Goal: Information Seeking & Learning: Learn about a topic

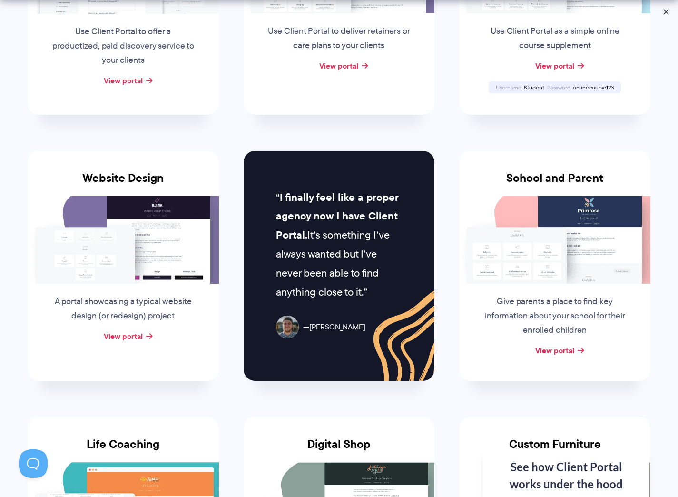
scroll to position [400, 0]
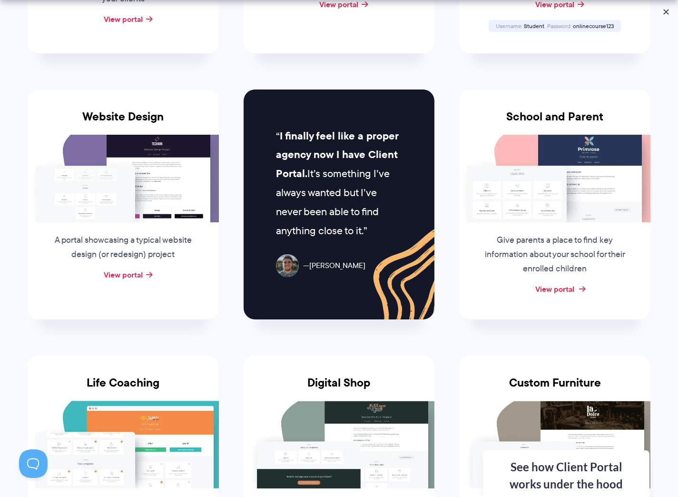
click at [571, 289] on link "View portal" at bounding box center [555, 288] width 39 height 11
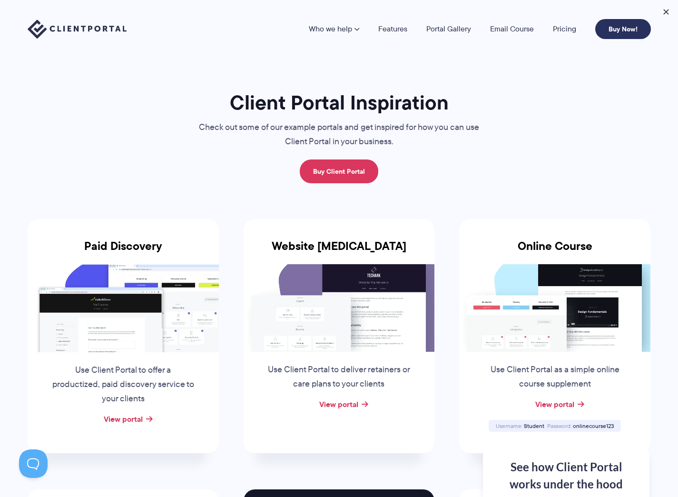
click at [614, 30] on link "Buy Now!" at bounding box center [624, 29] width 56 height 20
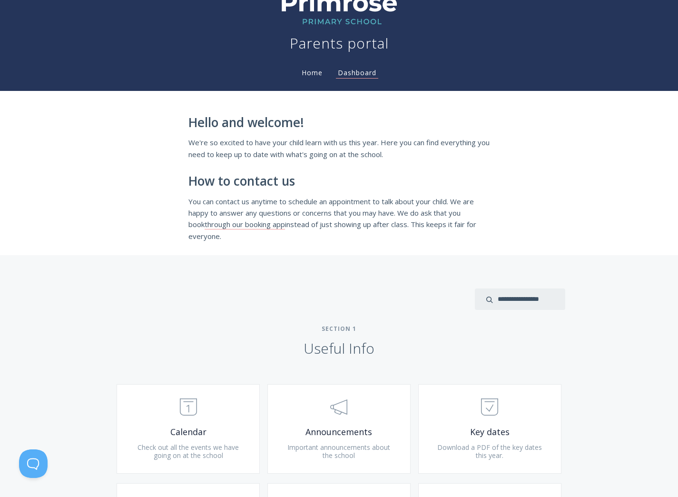
scroll to position [223, 0]
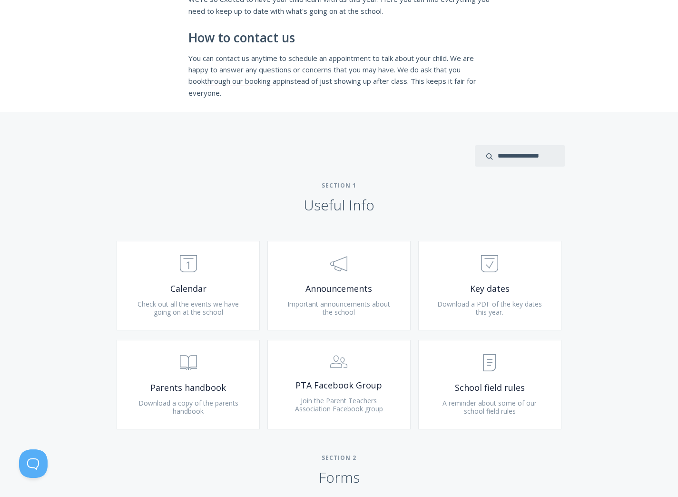
click at [594, 287] on div "Type more than three characters to get results. See search results below. No se…" at bounding box center [339, 373] width 678 height 522
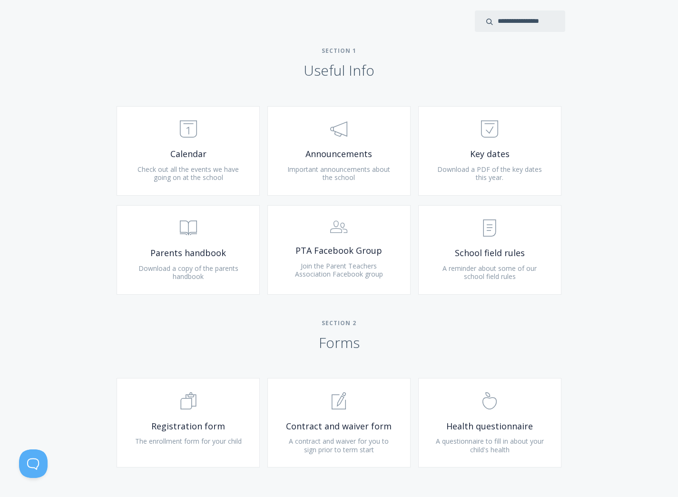
scroll to position [467, 0]
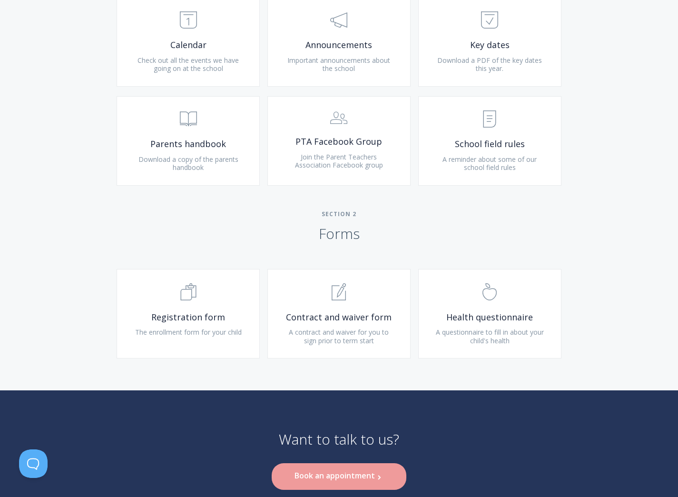
click at [612, 303] on div "Type more than three characters to get results. See search results below. No se…" at bounding box center [339, 129] width 678 height 522
click at [598, 246] on div "Type more than three characters to get results. See search results below. No se…" at bounding box center [339, 129] width 678 height 522
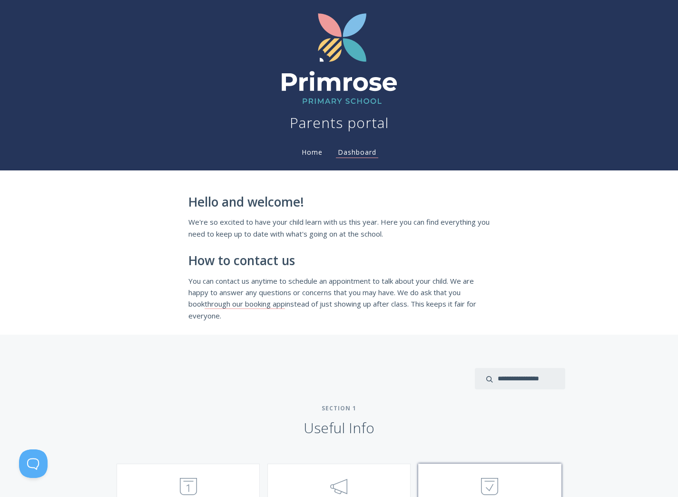
scroll to position [219, 0]
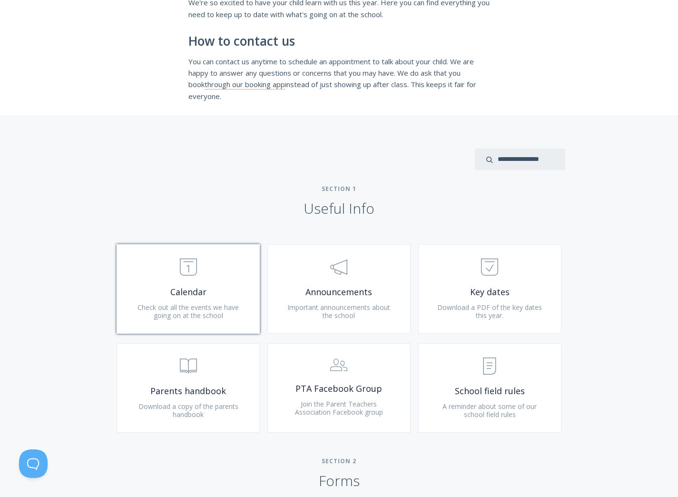
click at [226, 296] on span "Calendar" at bounding box center [188, 292] width 114 height 11
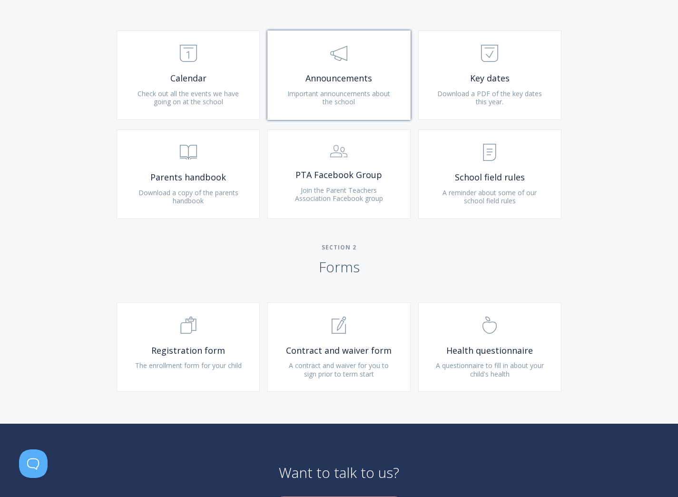
click at [357, 79] on span "Announcements" at bounding box center [339, 78] width 114 height 11
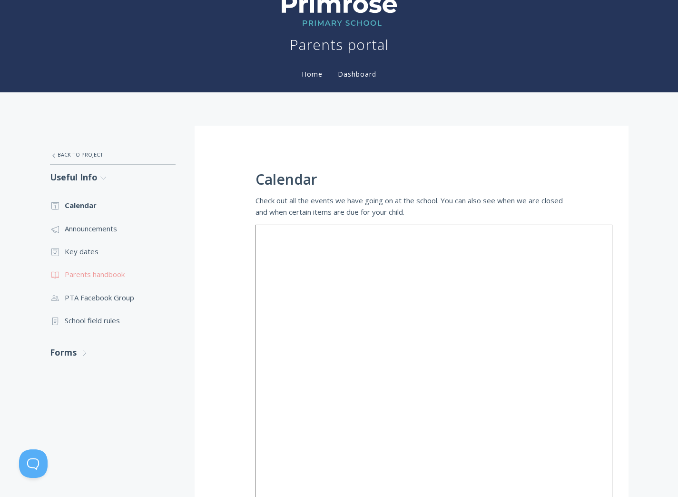
click at [130, 275] on link ".st0{fill:none;stroke:#000000;stroke-width:2;stroke-miterlimit:10;} Untitled-13…" at bounding box center [113, 274] width 126 height 23
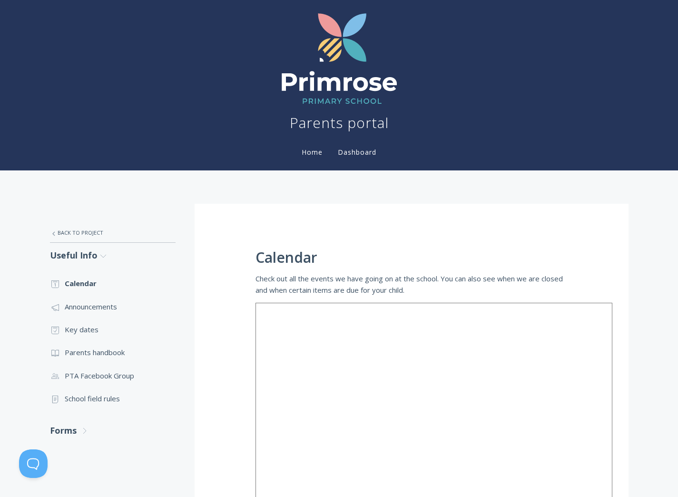
click at [327, 190] on div ".st0{fill:none;stroke:#000000;stroke-width:2;stroke-miterlimit:10;} Untitled-27…" at bounding box center [339, 402] width 678 height 464
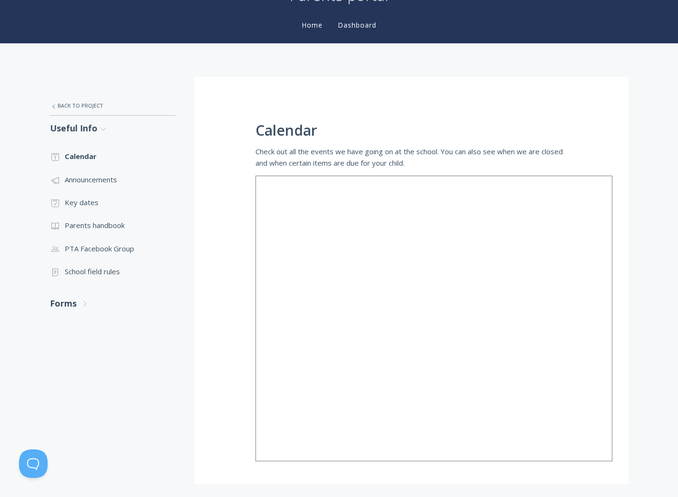
scroll to position [117, 0]
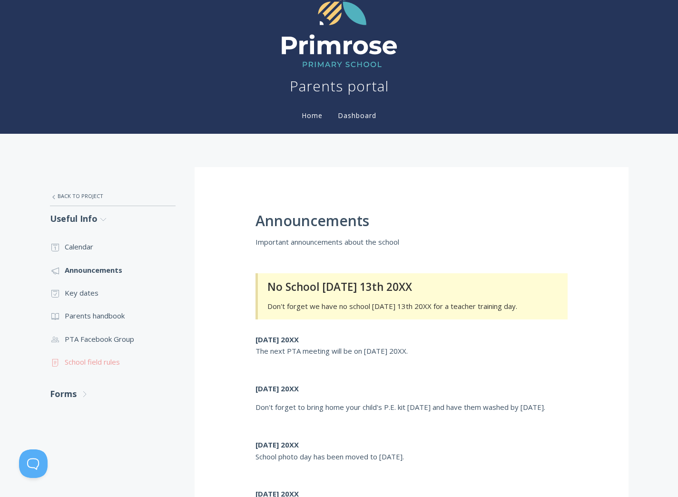
scroll to position [49, 0]
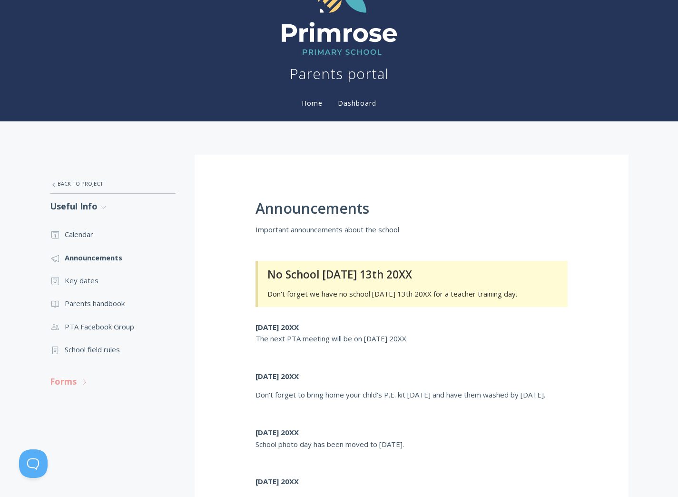
click at [83, 379] on polyline at bounding box center [84, 382] width 3 height 6
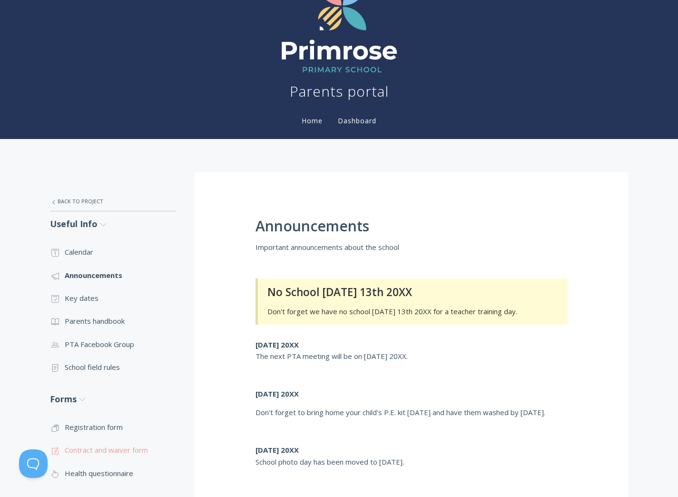
scroll to position [0, 0]
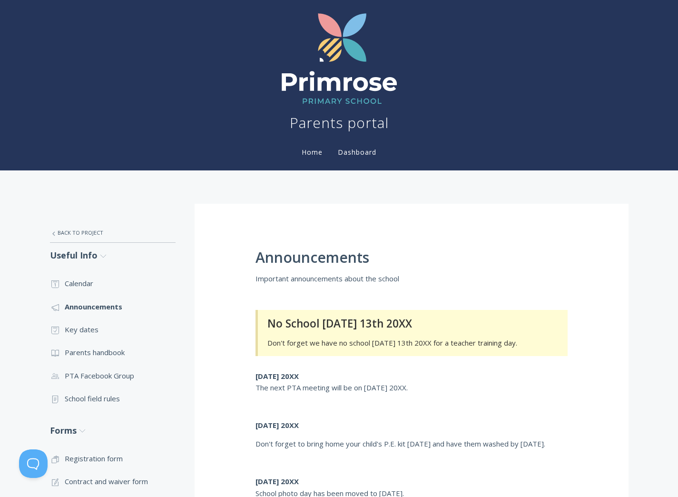
click at [451, 195] on div ".st0{fill:none;stroke:#000000;stroke-width:2;stroke-miterlimit:10;} Untitled-27…" at bounding box center [339, 419] width 678 height 498
click at [94, 257] on link "Useful Info .st0{fill:none;stroke:#000000;stroke-width:2;stroke-miterlimit:10;}…" at bounding box center [113, 255] width 126 height 25
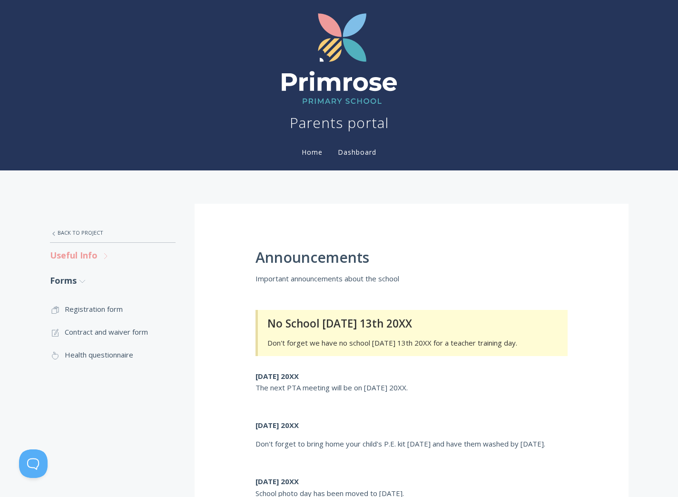
click at [83, 257] on link "Useful Info .st0{fill:none;stroke:#000000;stroke-width:2;stroke-miterlimit:10;}…" at bounding box center [113, 255] width 126 height 25
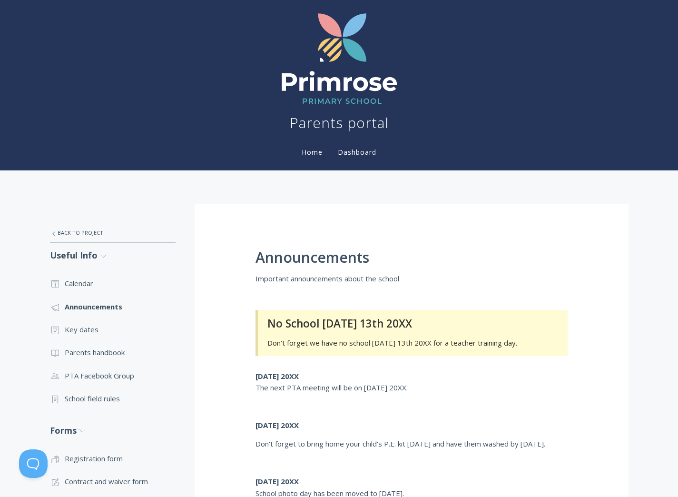
click at [146, 270] on div ".st0{fill:none;stroke:#000000;stroke-width:2;stroke-miterlimit:10;} Untitled-27…" at bounding box center [122, 425] width 145 height 442
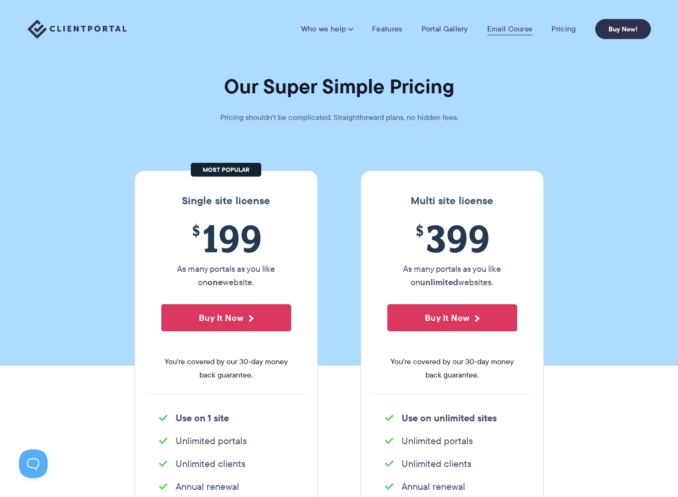
click at [507, 31] on link "Email Course" at bounding box center [511, 29] width 46 height 10
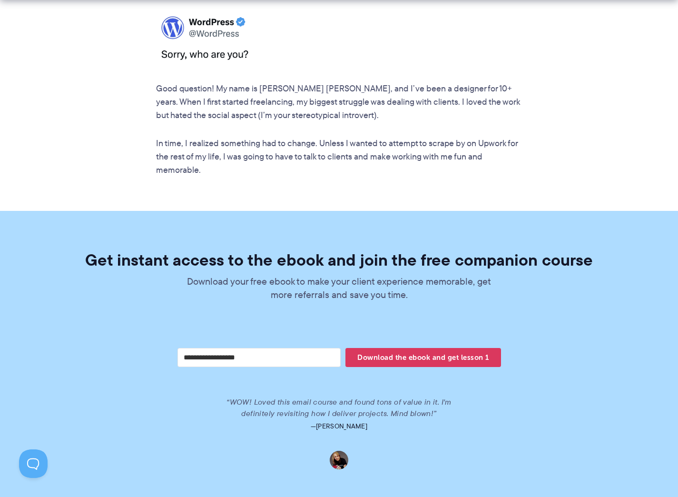
scroll to position [1920, 0]
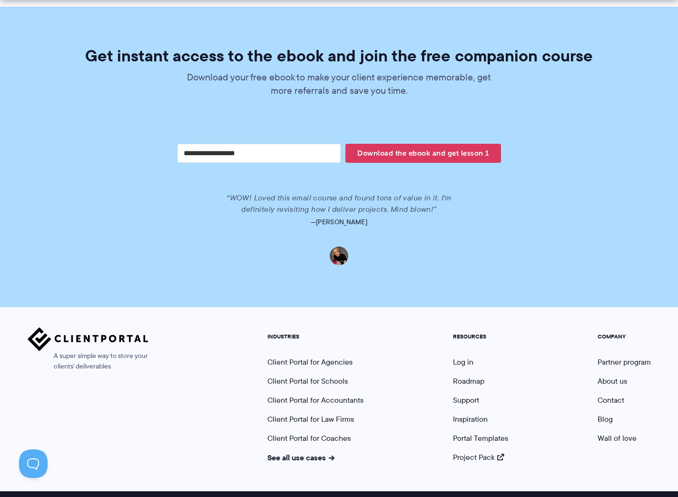
click at [403, 410] on nav "INDUSTRIES Client Portal for Agencies Client Portal for Schools Client Portal f…" at bounding box center [459, 395] width 398 height 135
click at [473, 395] on link "Support" at bounding box center [466, 400] width 26 height 11
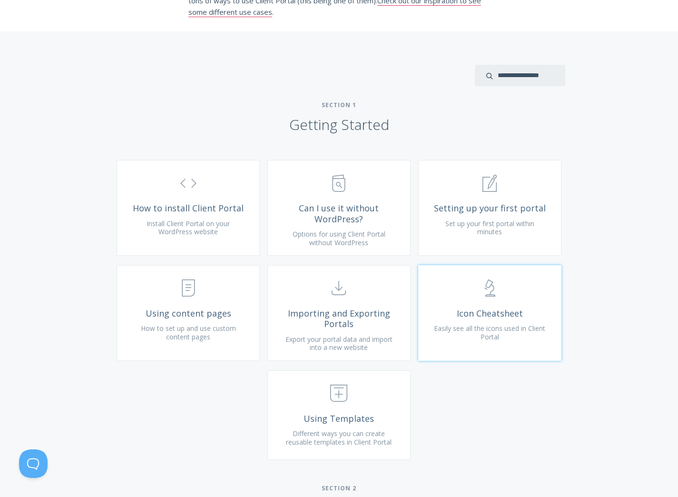
scroll to position [236, 0]
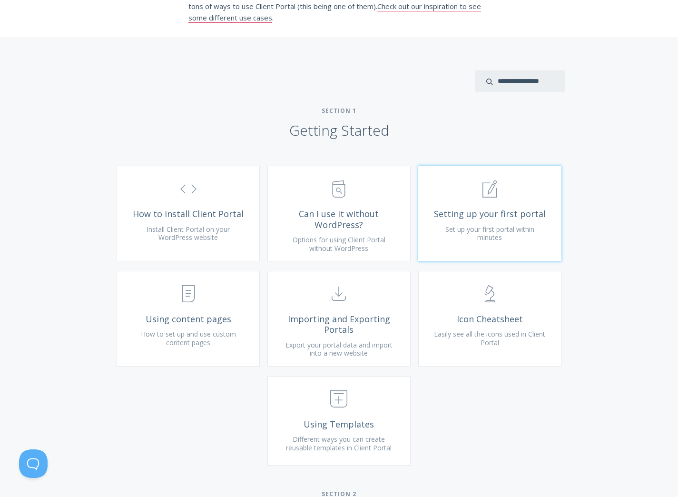
click at [458, 242] on span "Set up your first portal within minutes" at bounding box center [490, 234] width 89 height 18
click at [493, 240] on span "Set up your first portal within minutes" at bounding box center [490, 234] width 89 height 18
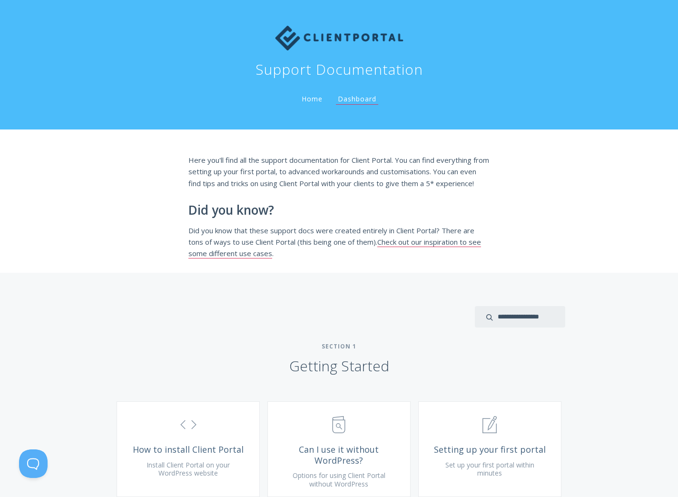
click at [556, 196] on div "Here you'll find all the support documentation for Client Portal. You can find …" at bounding box center [339, 201] width 678 height 143
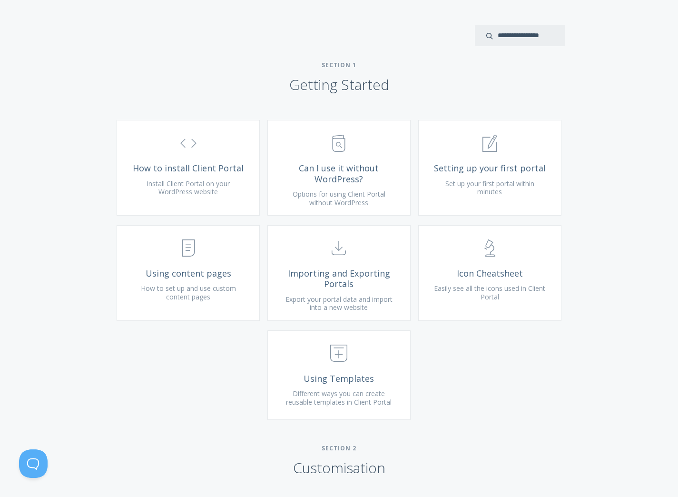
scroll to position [288, 0]
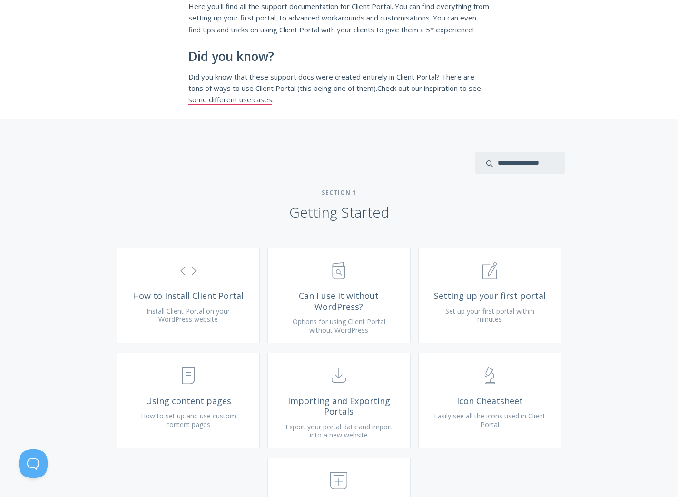
scroll to position [0, 0]
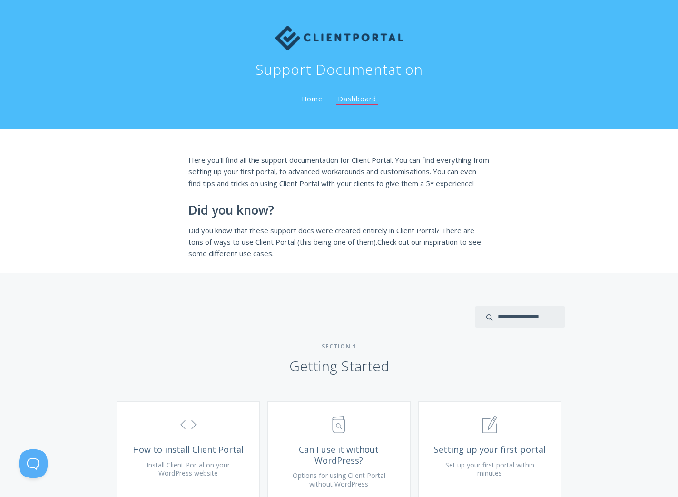
click at [571, 224] on div "Here you'll find all the support documentation for Client Portal. You can find …" at bounding box center [339, 201] width 678 height 143
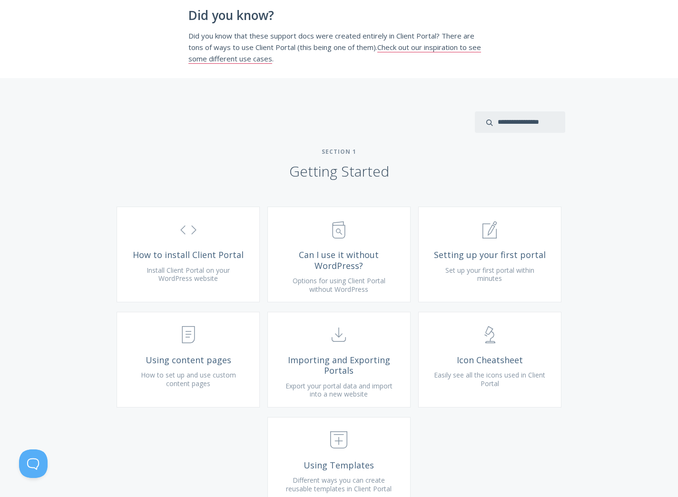
scroll to position [207, 0]
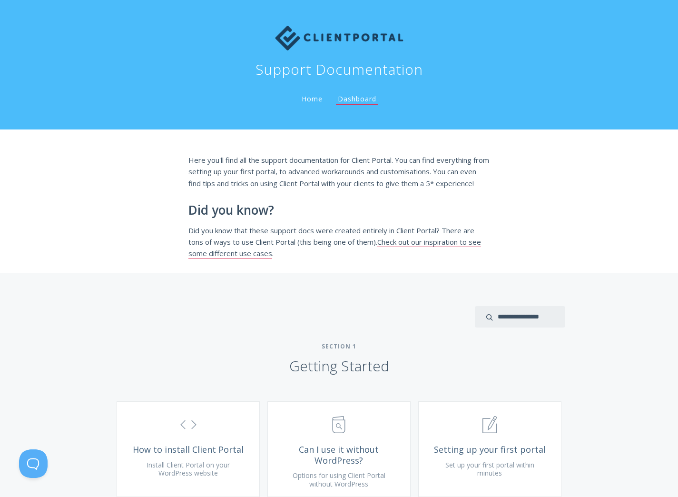
click at [640, 197] on div "Here you'll find all the support documentation for Client Portal. You can find …" at bounding box center [339, 201] width 678 height 143
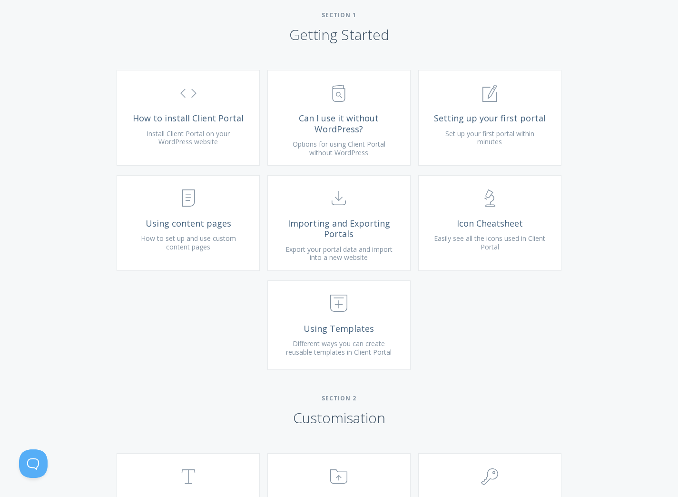
scroll to position [83, 0]
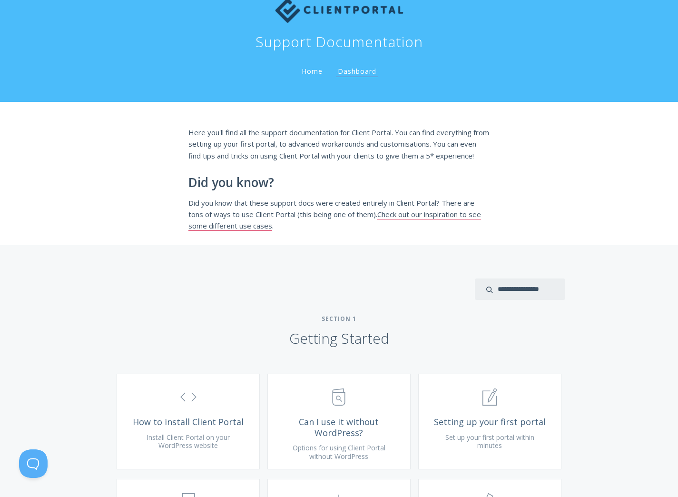
scroll to position [0, 0]
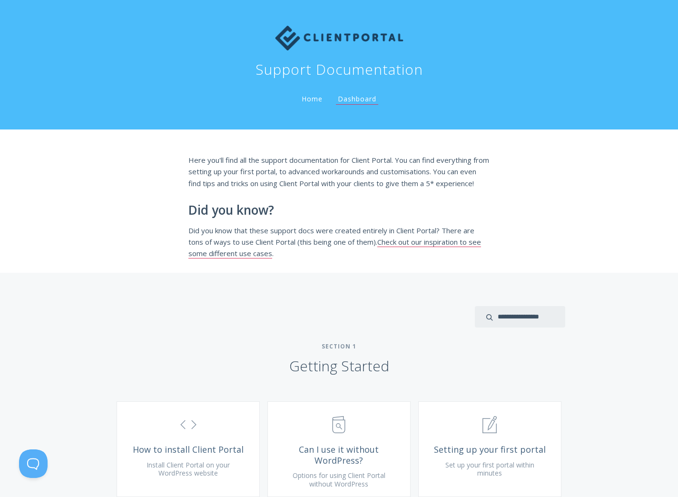
click at [596, 227] on div "Here you'll find all the support documentation for Client Portal. You can find …" at bounding box center [339, 201] width 678 height 143
click at [548, 220] on div "Here you'll find all the support documentation for Client Portal. You can find …" at bounding box center [339, 201] width 678 height 143
click at [596, 260] on div "Here you'll find all the support documentation for Client Portal. You can find …" at bounding box center [339, 201] width 678 height 143
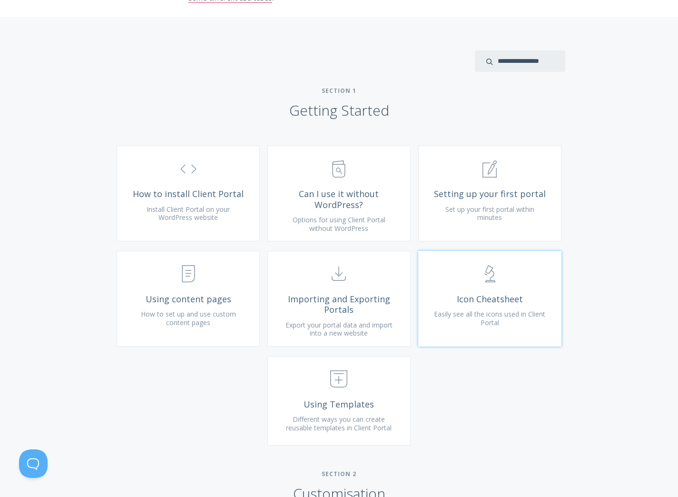
click at [482, 316] on link ".st0{fill:none;stroke:#000000;stroke-width:2;stroke-miterlimit:10;} Untitled-25…" at bounding box center [490, 299] width 143 height 96
click at [394, 210] on span "Can I use it without WordPress?" at bounding box center [339, 199] width 114 height 21
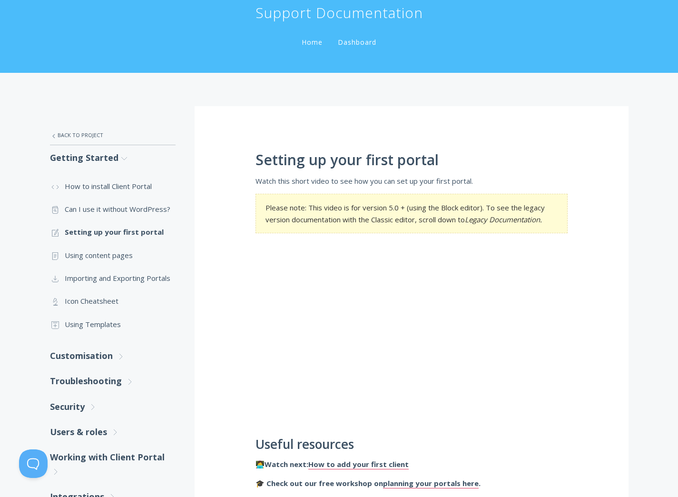
scroll to position [135, 0]
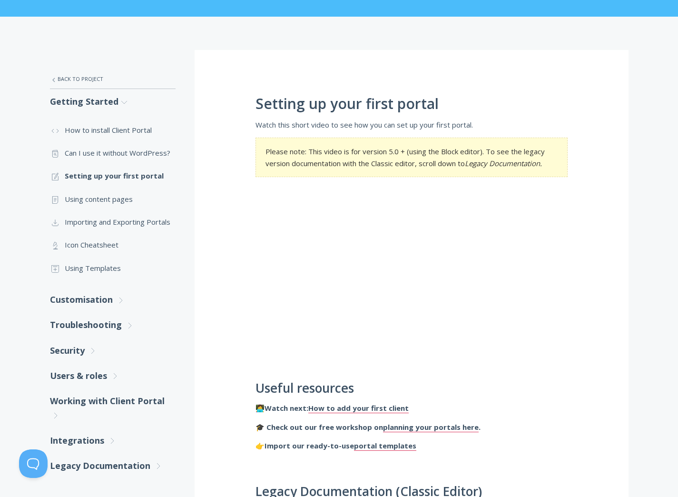
scroll to position [0, 0]
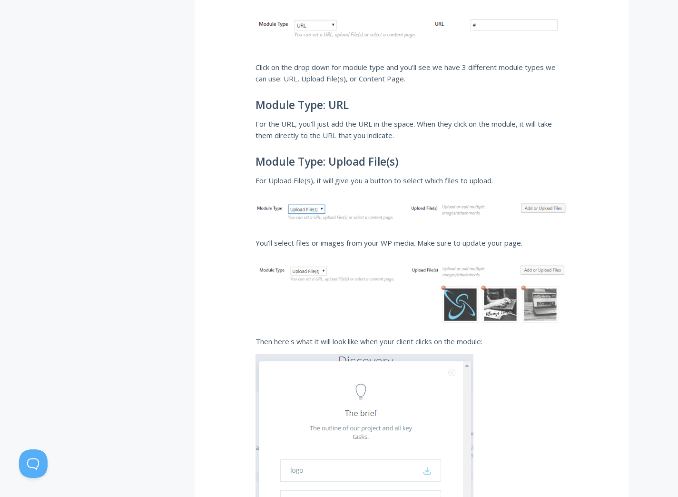
scroll to position [1794, 0]
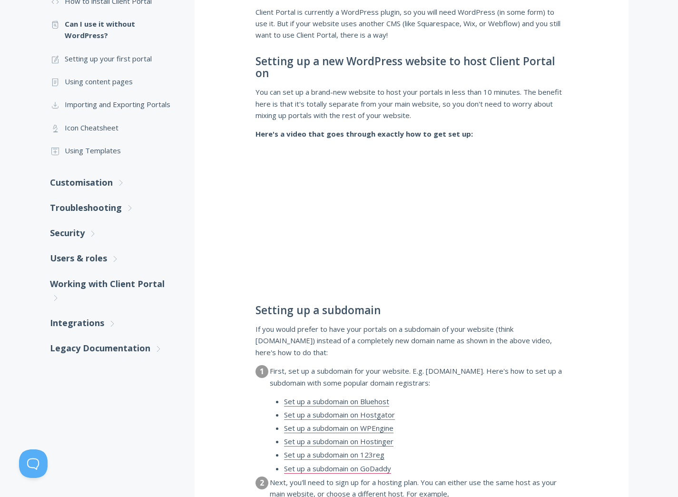
scroll to position [120, 0]
